Goal: Task Accomplishment & Management: Use online tool/utility

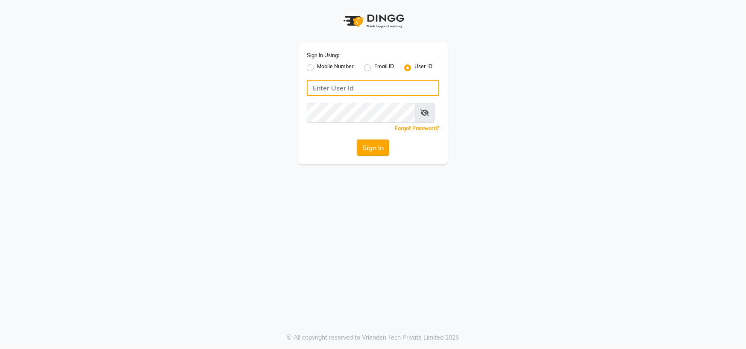
type input "[PERSON_NAME] @123"
click at [370, 156] on button "Sign In" at bounding box center [373, 148] width 32 height 16
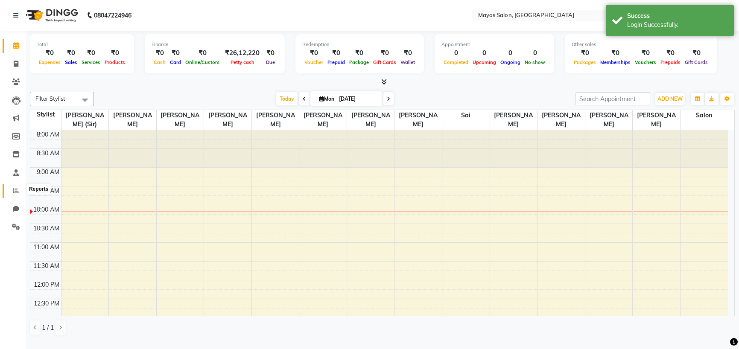
click at [15, 191] on icon at bounding box center [16, 190] width 6 height 6
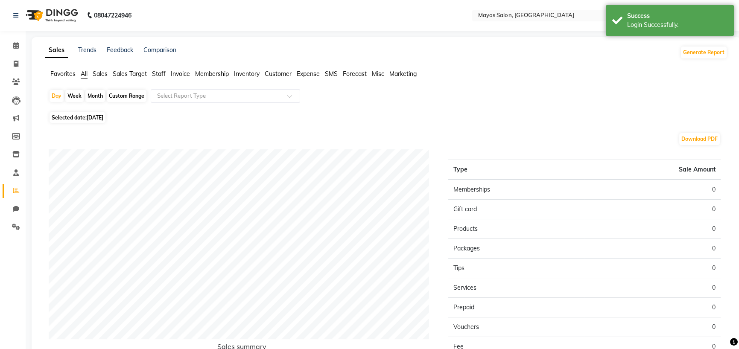
click at [95, 102] on div "Month" at bounding box center [95, 96] width 20 height 12
select select "9"
select select "2025"
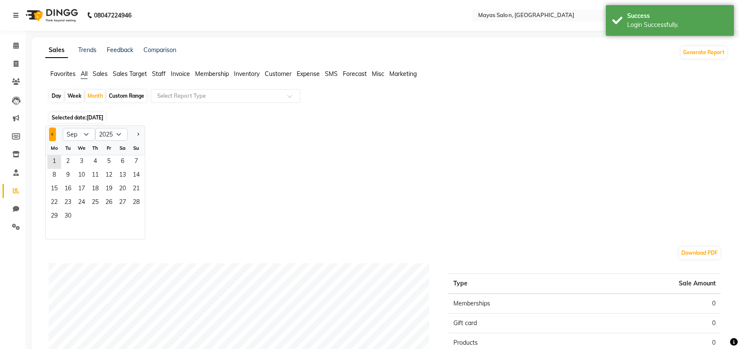
click at [56, 141] on button "Previous month" at bounding box center [52, 135] width 7 height 14
select select "8"
click at [116, 169] on span "1" at bounding box center [109, 162] width 14 height 14
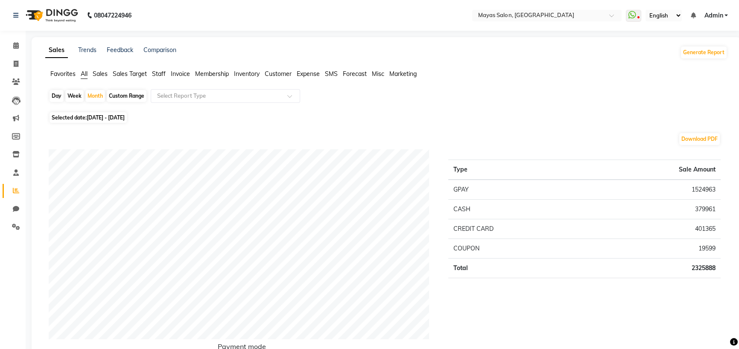
click at [64, 102] on div "Day" at bounding box center [57, 96] width 14 height 12
select select "8"
select select "2025"
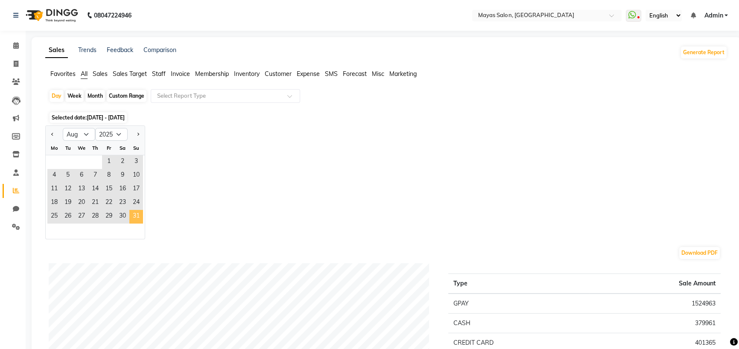
click at [143, 224] on span "31" at bounding box center [136, 217] width 14 height 14
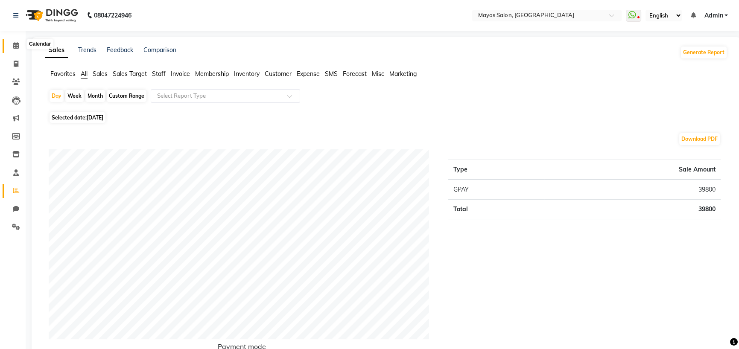
click at [17, 46] on icon at bounding box center [16, 45] width 6 height 6
